Goal: Task Accomplishment & Management: Manage account settings

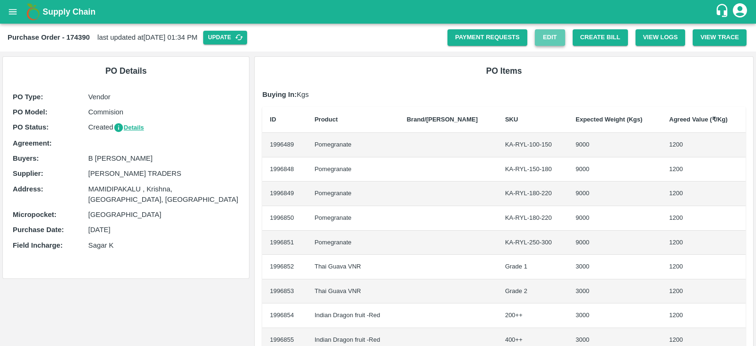
click at [540, 35] on link "Edit" at bounding box center [550, 37] width 30 height 17
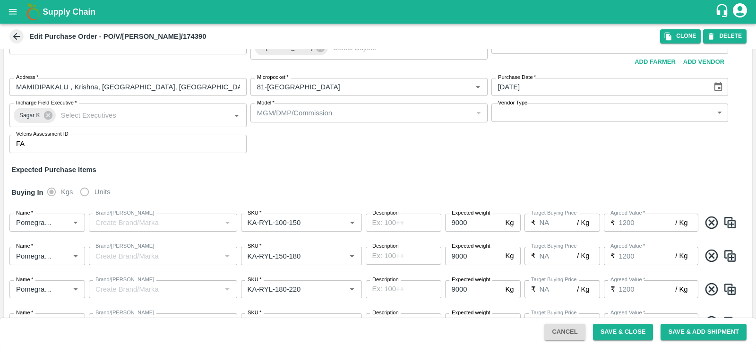
scroll to position [56, 0]
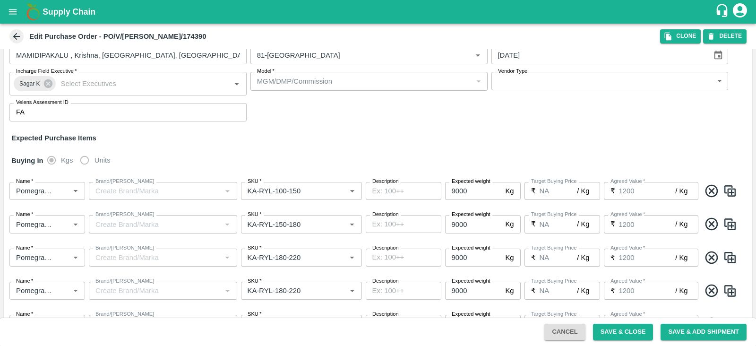
click at [85, 160] on label "Units" at bounding box center [92, 160] width 35 height 19
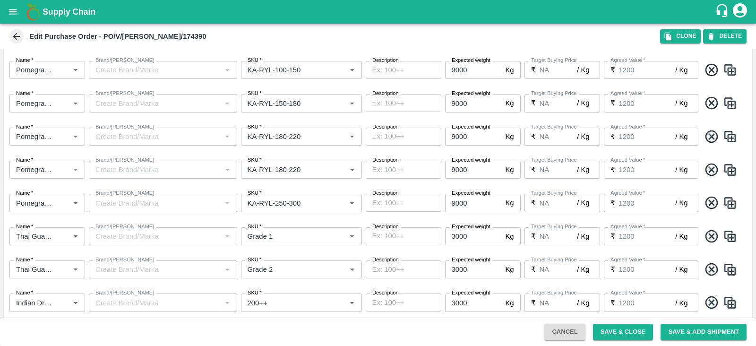
scroll to position [0, 0]
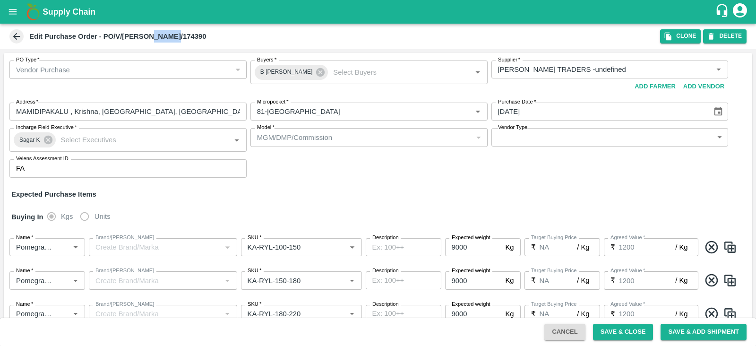
drag, startPoint x: 149, startPoint y: 34, endPoint x: 178, endPoint y: 34, distance: 28.8
click at [178, 34] on div "Edit Purchase Order - PO/V/[PERSON_NAME]/174390" at bounding box center [334, 36] width 652 height 14
copy b "174390"
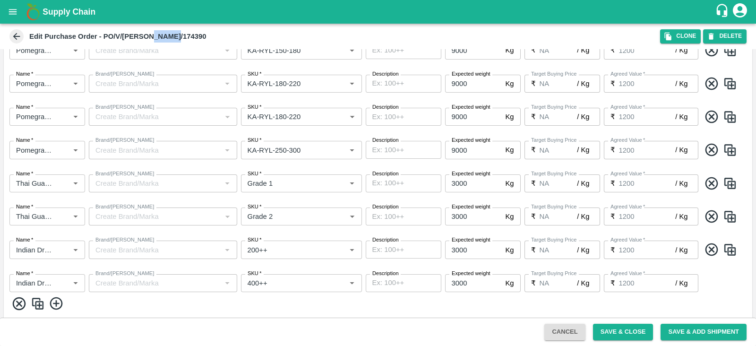
scroll to position [258, 0]
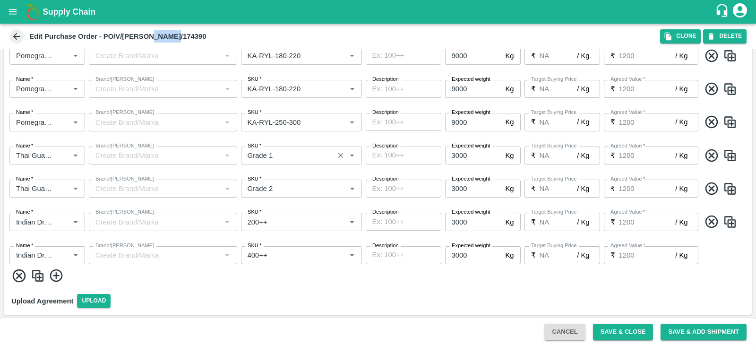
click at [351, 152] on icon "Open" at bounding box center [352, 155] width 10 height 10
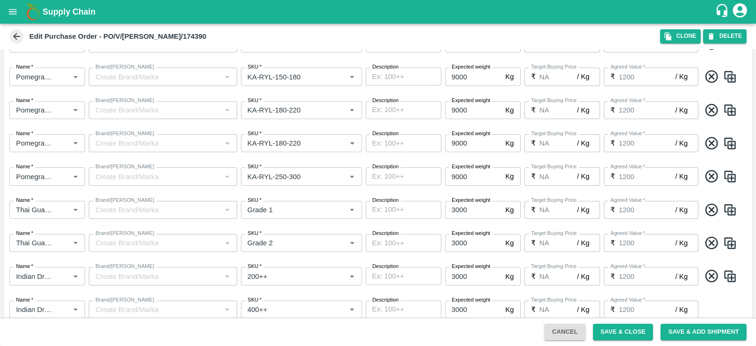
click at [713, 75] on icon at bounding box center [711, 76] width 13 height 13
type input "3000"
type input "KA-RYL-180-220"
type input "KA-RYL-250-300"
type input "Thai Guava VNR"
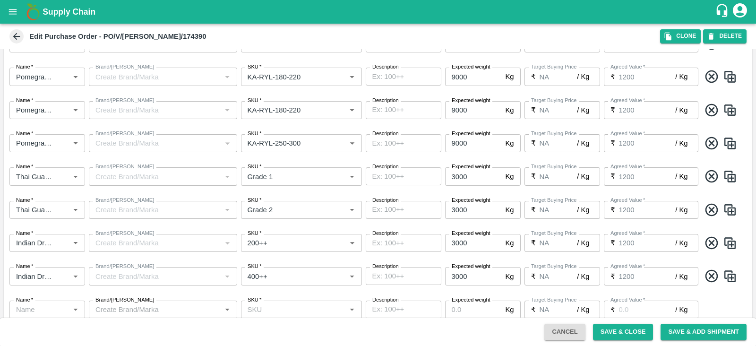
type input "Grade 1"
type input "Grade 2"
type input "Indian Dragon fruit -Red"
type input "200++"
type input "400++"
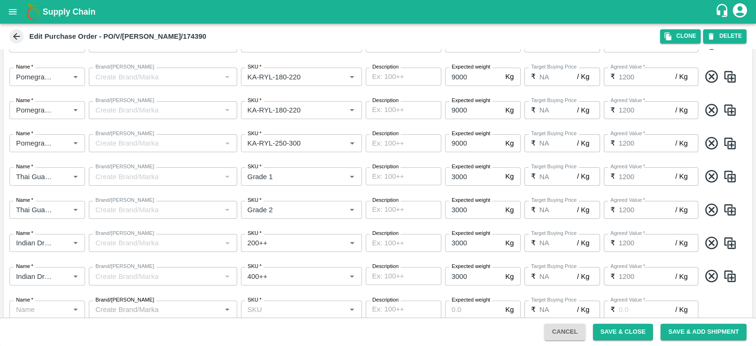
click at [713, 75] on icon at bounding box center [711, 76] width 13 height 13
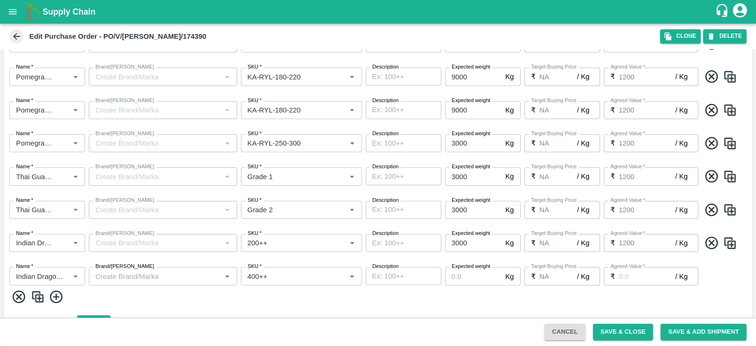
type input "3000"
type input "KA-RYL-250-300"
type input "Thai Guava VNR"
type input "Grade 1"
type input "Grade 2"
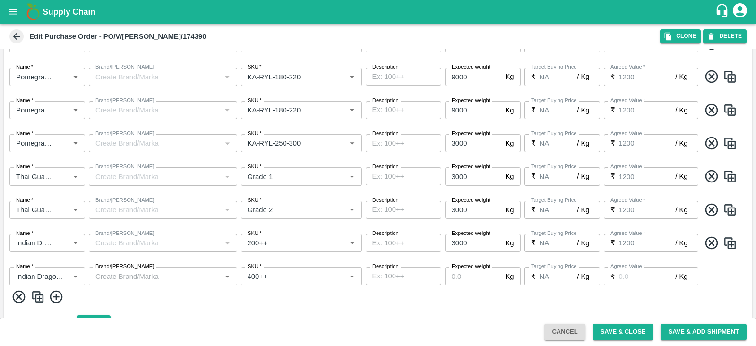
type input "Indian Dragon fruit -Red"
type input "200++"
type input "400++"
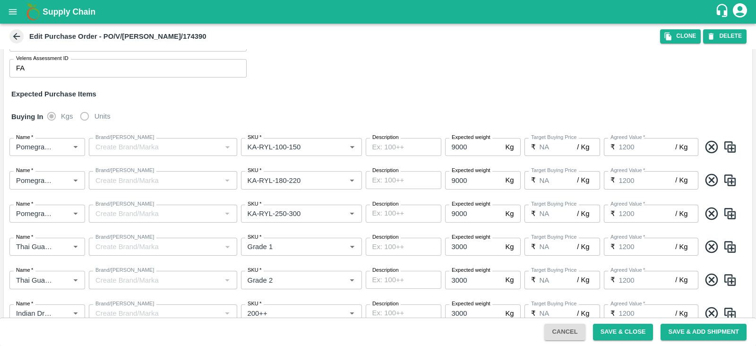
scroll to position [0, 0]
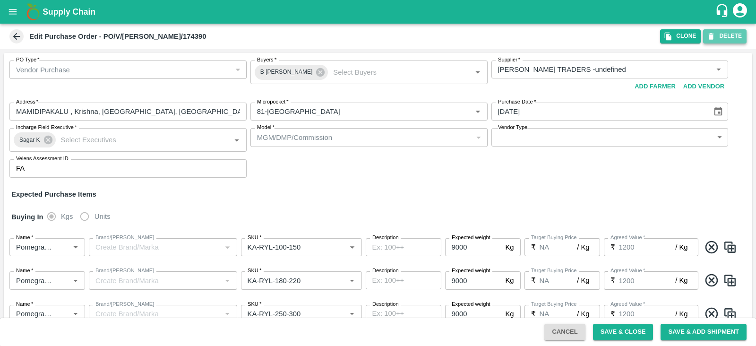
click at [720, 32] on button "DELETE" at bounding box center [724, 36] width 43 height 14
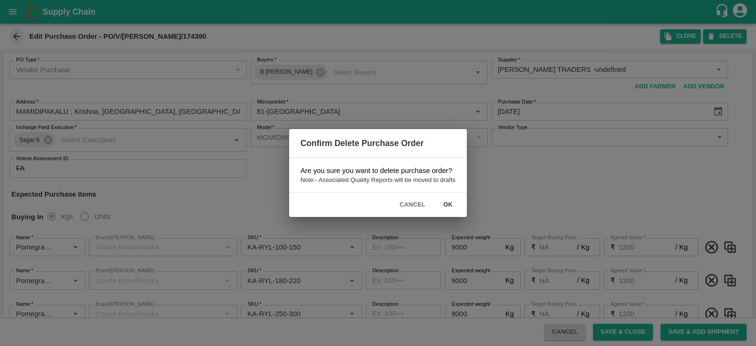
click at [447, 205] on button "ok" at bounding box center [448, 205] width 30 height 17
click at [443, 204] on button "ok" at bounding box center [448, 205] width 30 height 17
click at [444, 207] on button "ok" at bounding box center [448, 205] width 30 height 17
click at [448, 206] on button "ok" at bounding box center [448, 205] width 30 height 17
click at [447, 202] on button "ok" at bounding box center [448, 205] width 30 height 17
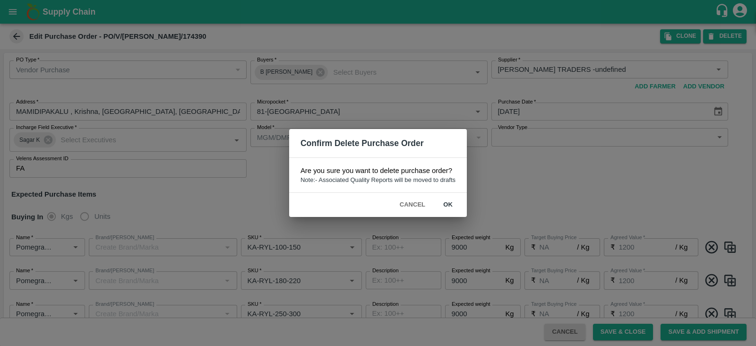
click at [449, 202] on button "ok" at bounding box center [448, 205] width 30 height 17
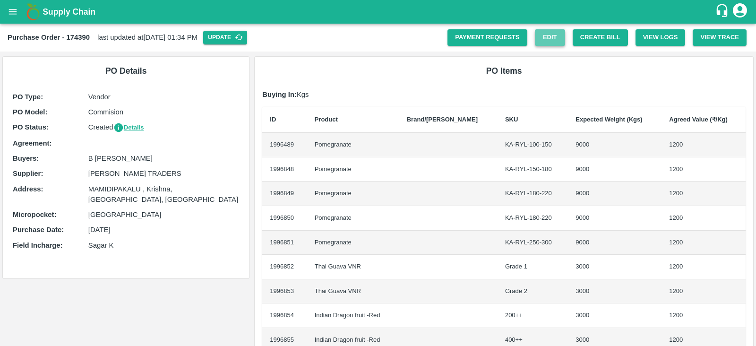
click at [550, 32] on link "Edit" at bounding box center [550, 37] width 30 height 17
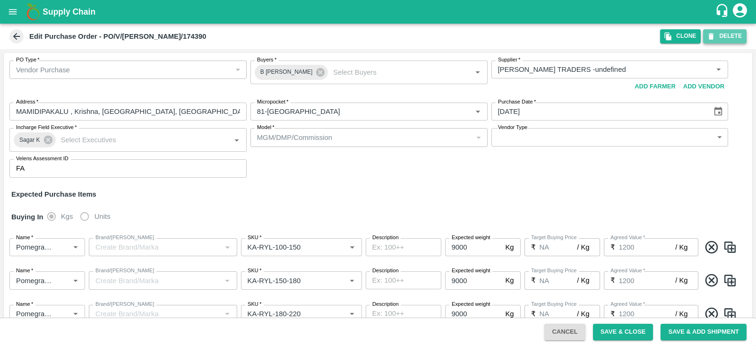
click at [731, 35] on button "DELETE" at bounding box center [724, 36] width 43 height 14
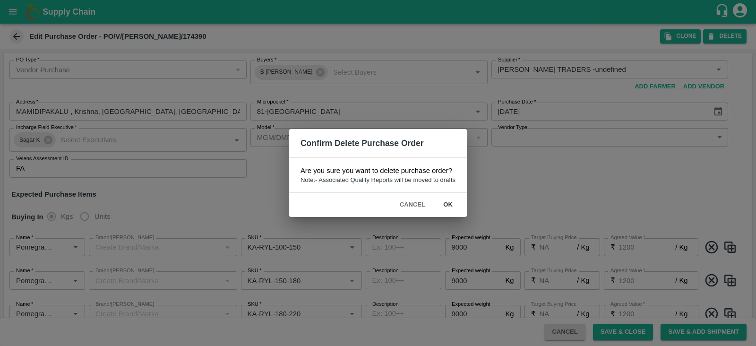
click at [448, 202] on button "ok" at bounding box center [448, 205] width 30 height 17
